Goal: Information Seeking & Learning: Learn about a topic

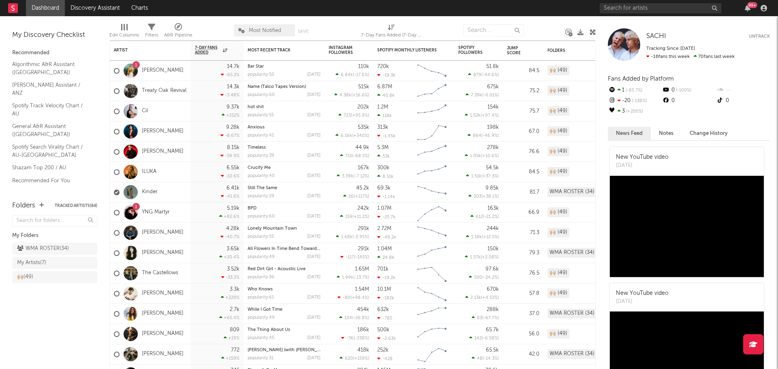
drag, startPoint x: 37, startPoint y: 253, endPoint x: 212, endPoint y: 247, distance: 175.0
click at [37, 253] on div "WMA ROSTER ( 34 )" at bounding box center [43, 249] width 52 height 10
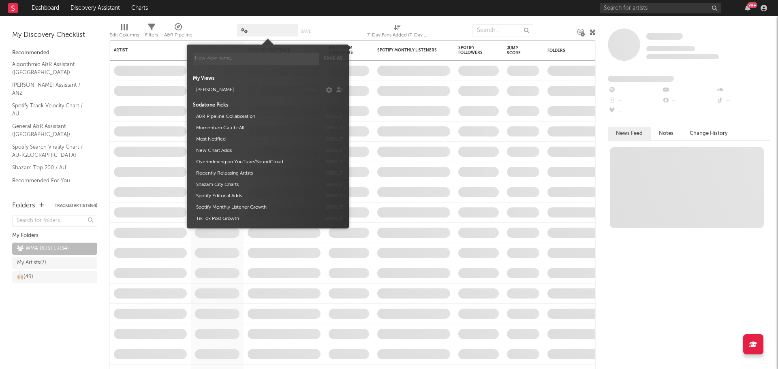
click at [267, 32] on span at bounding box center [267, 30] width 61 height 12
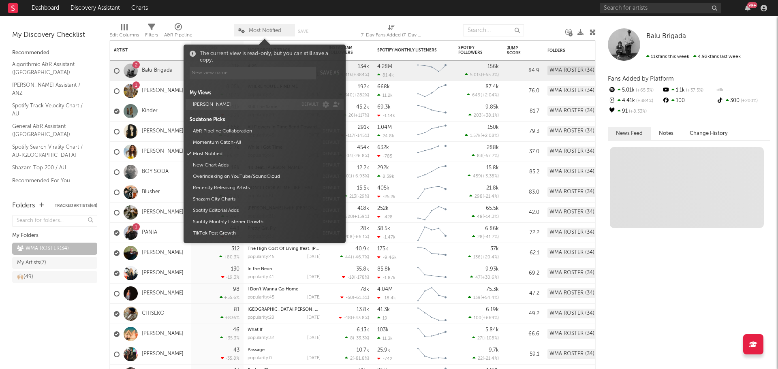
click at [226, 107] on button "[PERSON_NAME]" at bounding box center [243, 104] width 107 height 11
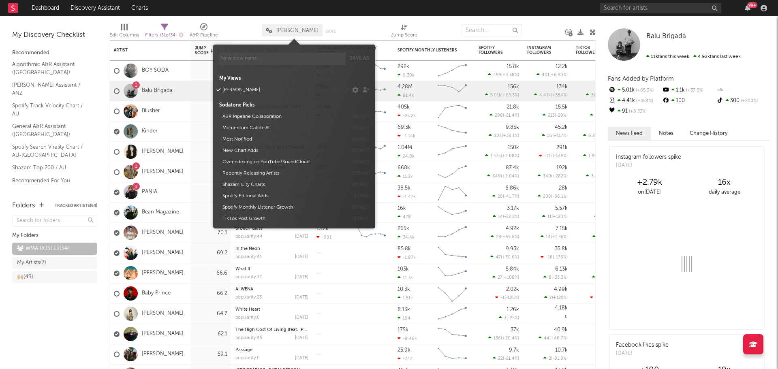
click at [347, 19] on div "Edit Columns Filters ( 31 of 34 ) A&R Pipeline ALEX DEFAULTY Save Save as Jump …" at bounding box center [352, 28] width 486 height 24
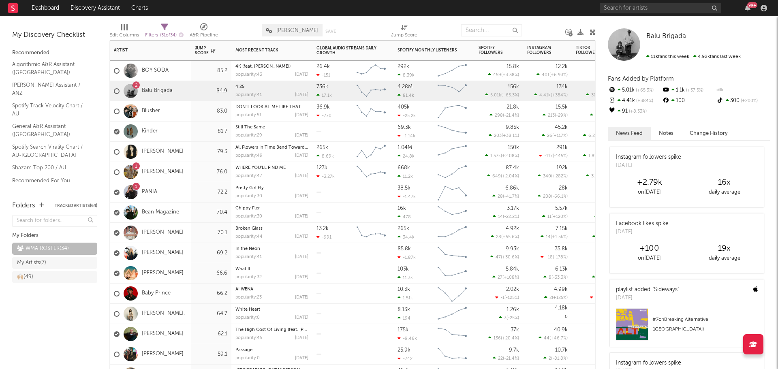
click at [175, 193] on div "1 PANIA" at bounding box center [150, 192] width 81 height 20
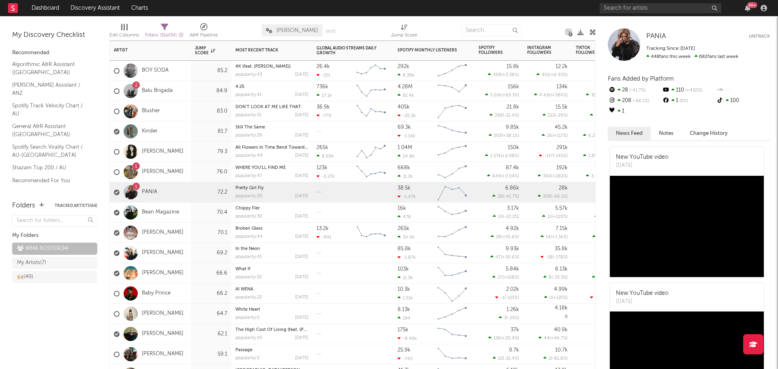
click at [185, 231] on div "[PERSON_NAME]" at bounding box center [150, 233] width 81 height 20
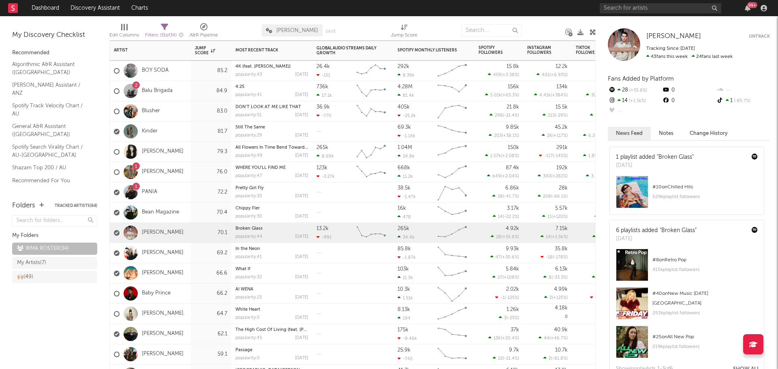
click at [186, 197] on div "1 PANIA" at bounding box center [150, 192] width 81 height 20
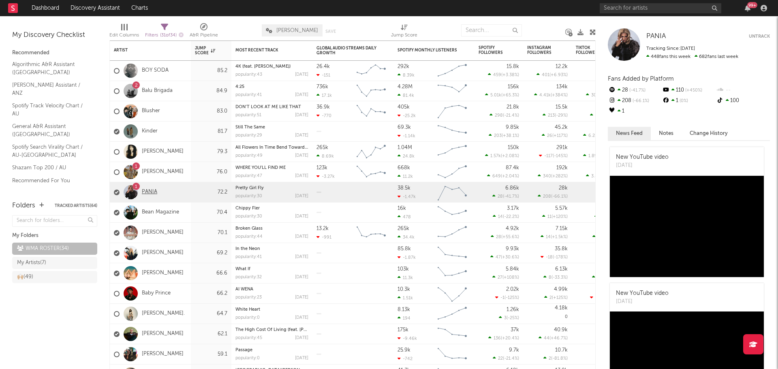
click at [152, 193] on link "PANIA" at bounding box center [149, 192] width 15 height 7
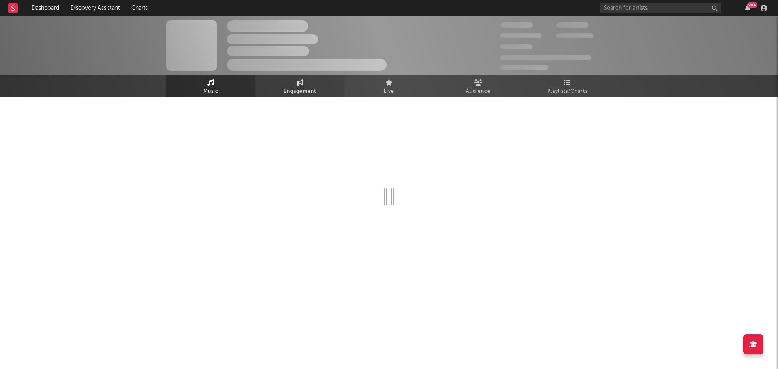
click at [295, 82] on link "Engagement" at bounding box center [299, 86] width 89 height 22
select select "1w"
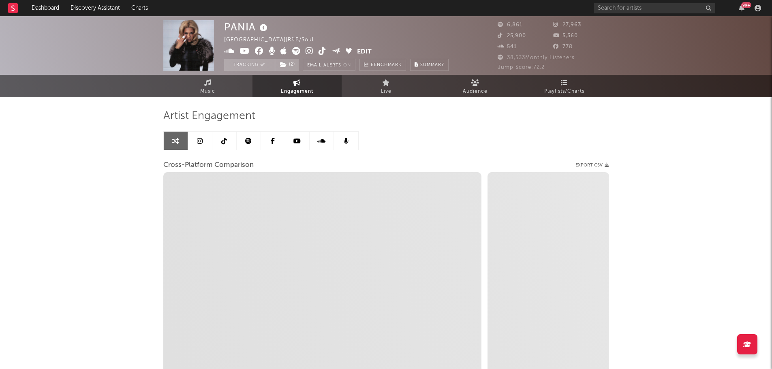
select select "1m"
